Goal: Use online tool/utility: Use online tool/utility

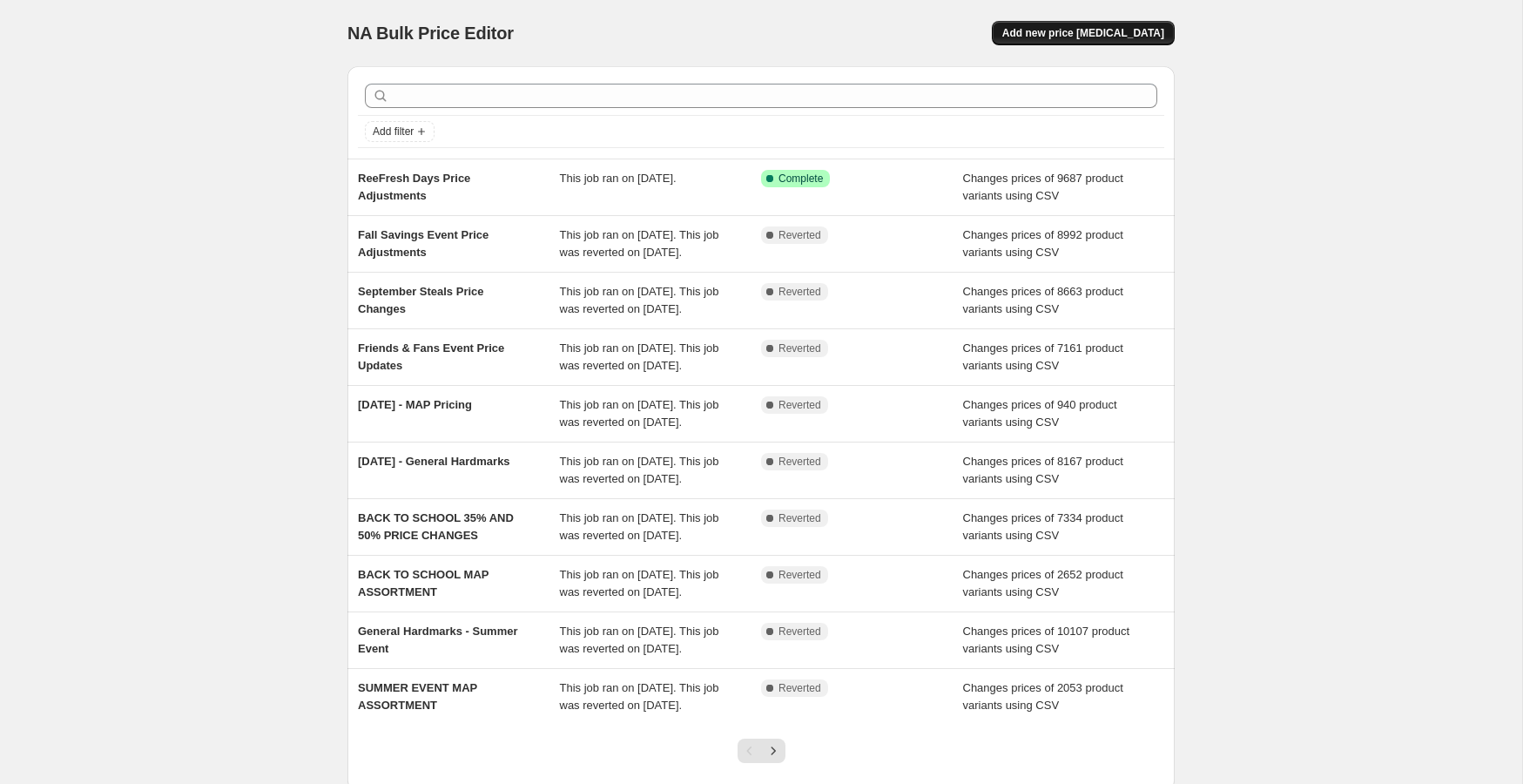
click at [1113, 30] on span "Add new price change job" at bounding box center [1083, 33] width 162 height 14
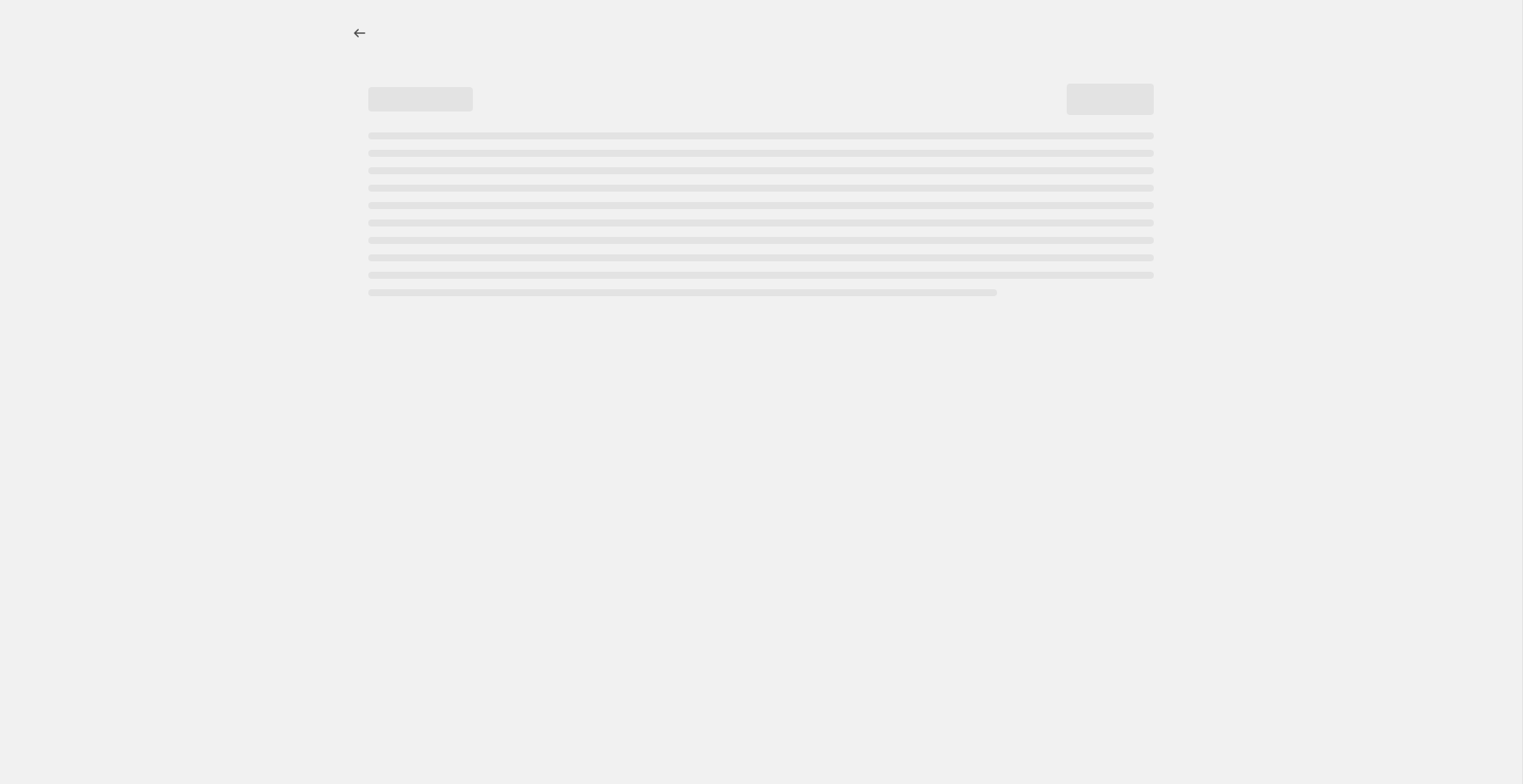
select select "percentage"
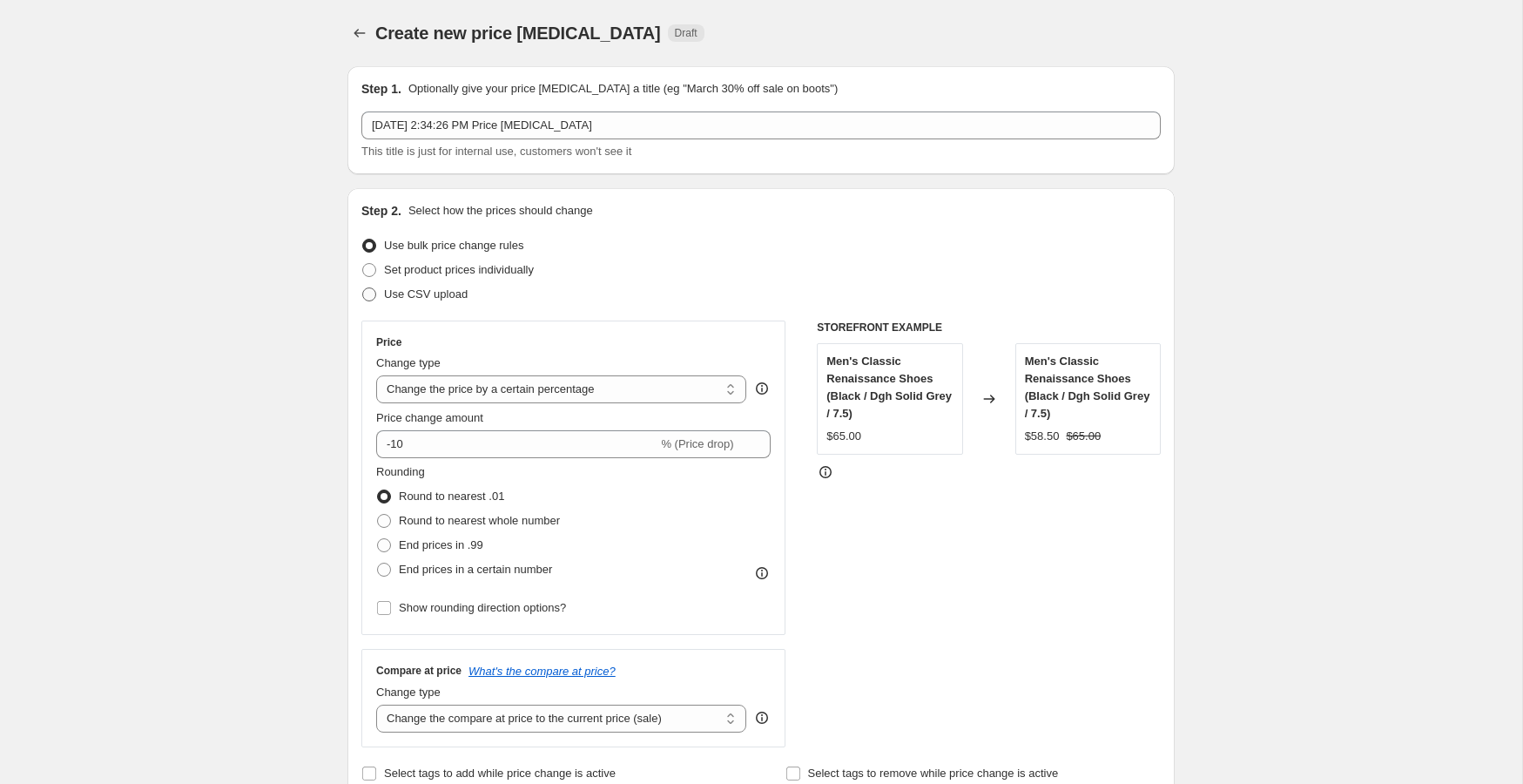
click at [374, 289] on span at bounding box center [369, 294] width 14 height 14
click at [363, 288] on input "Use CSV upload" at bounding box center [362, 287] width 1 height 1
radio input "true"
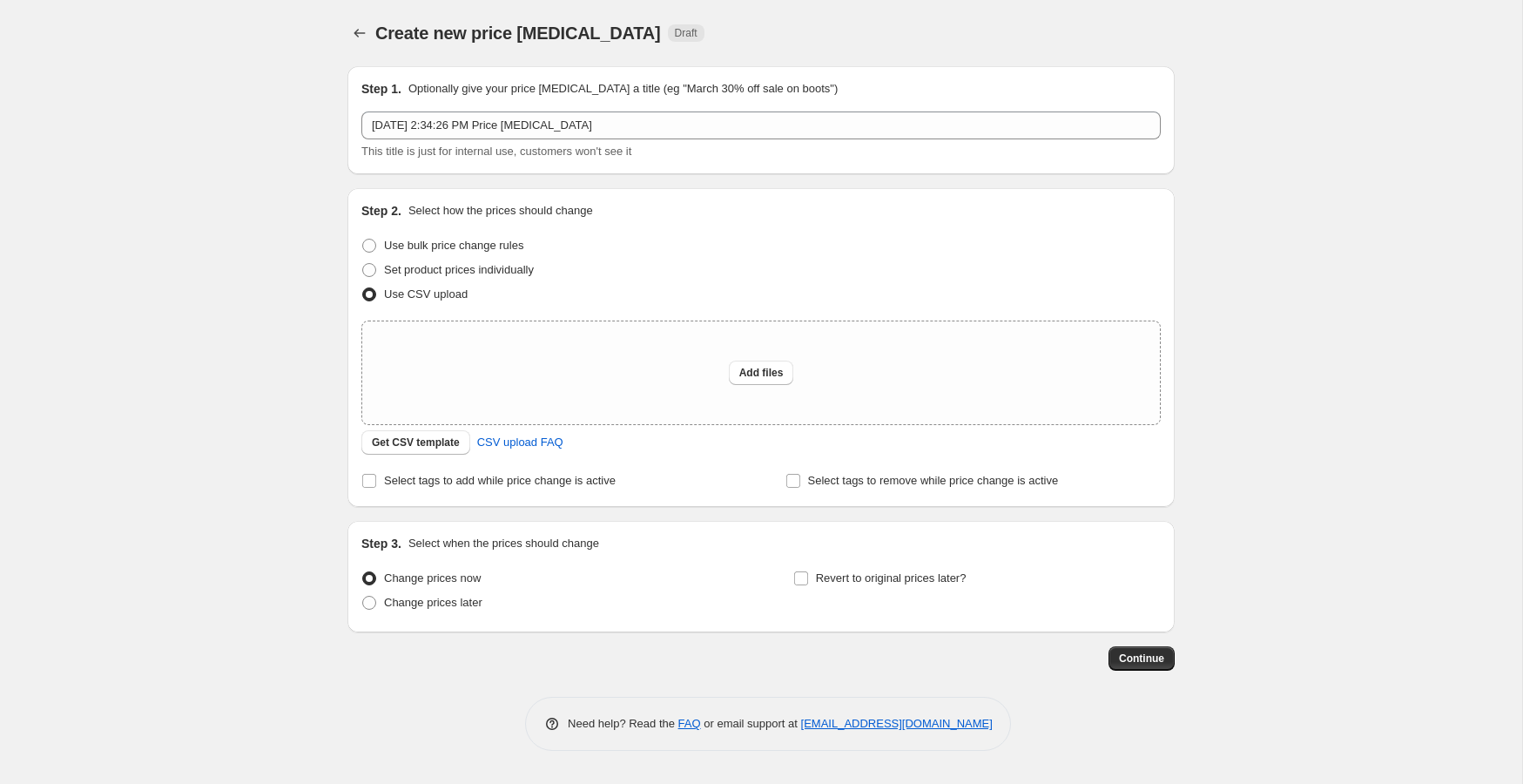
click at [435, 457] on div "Step 2. Select how the prices should change Use bulk price change rules Set pro…" at bounding box center [761, 347] width 799 height 290
click at [434, 445] on span "Get CSV template" at bounding box center [415, 442] width 88 height 14
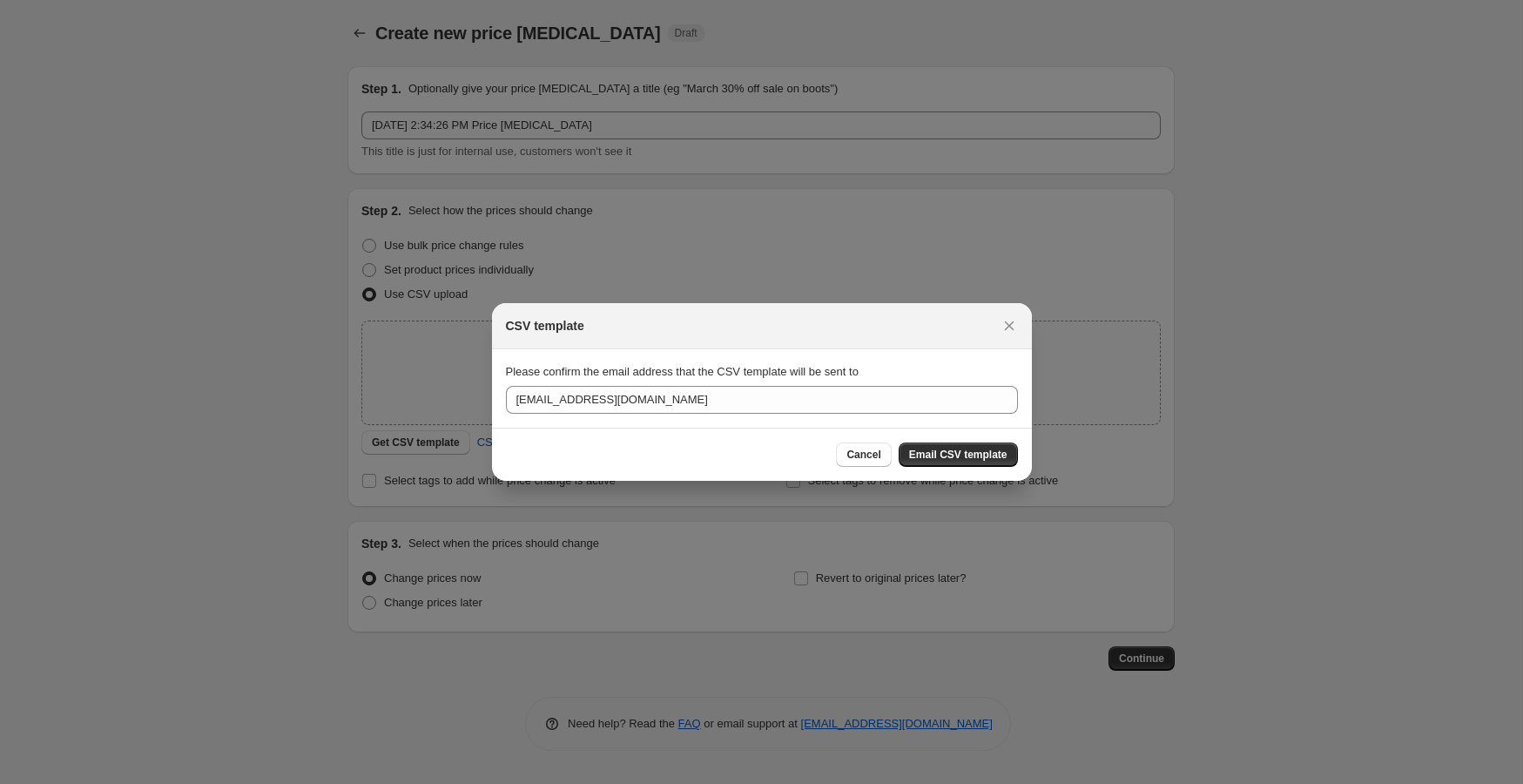
drag, startPoint x: 960, startPoint y: 447, endPoint x: 937, endPoint y: 466, distance: 29.8
click at [960, 447] on span "Email CSV template" at bounding box center [958, 454] width 98 height 14
